Goal: Task Accomplishment & Management: Manage account settings

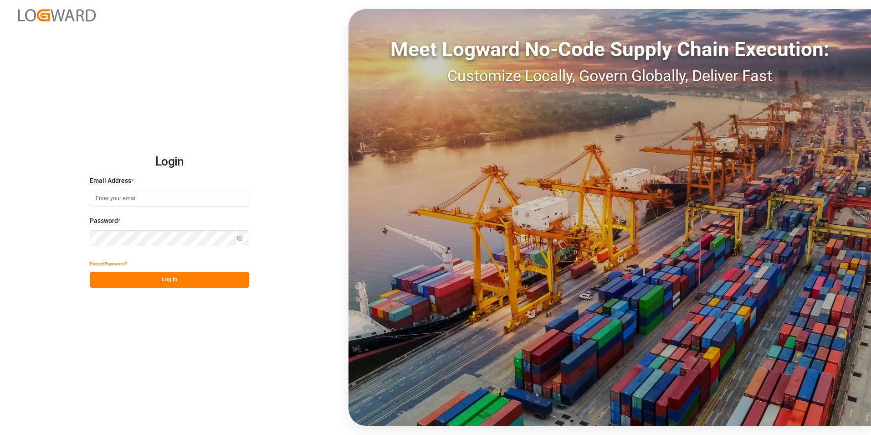
click at [182, 199] on input at bounding box center [169, 198] width 159 height 16
paste input "[EMAIL_ADDRESS][PERSON_NAME][DOMAIN_NAME]"
type input "[EMAIL_ADDRESS][PERSON_NAME][DOMAIN_NAME]"
click at [165, 281] on button "Log In" at bounding box center [169, 280] width 159 height 16
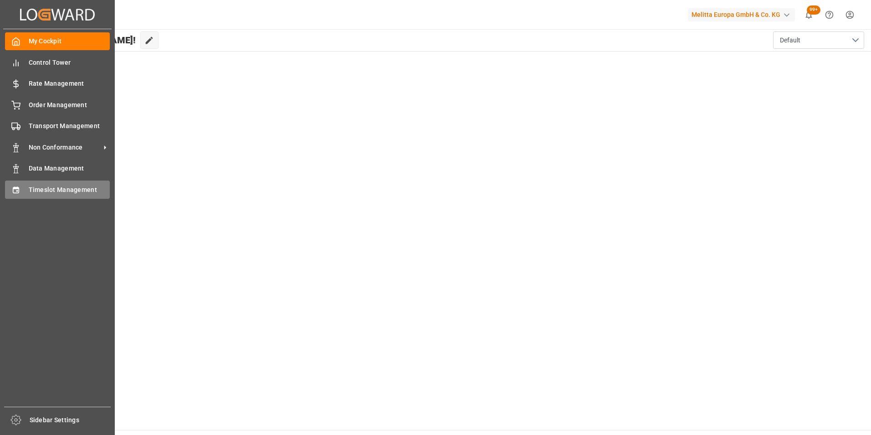
click at [54, 185] on span "Timeslot Management" at bounding box center [70, 190] width 82 height 10
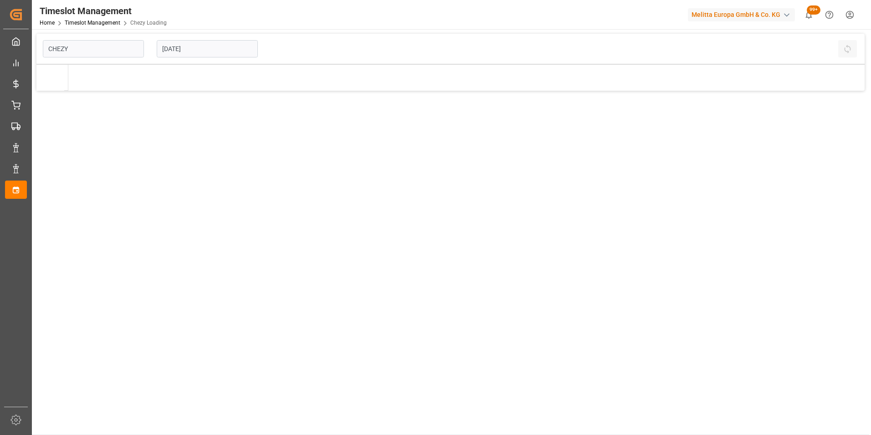
click at [186, 47] on input "[DATE]" at bounding box center [207, 48] width 101 height 17
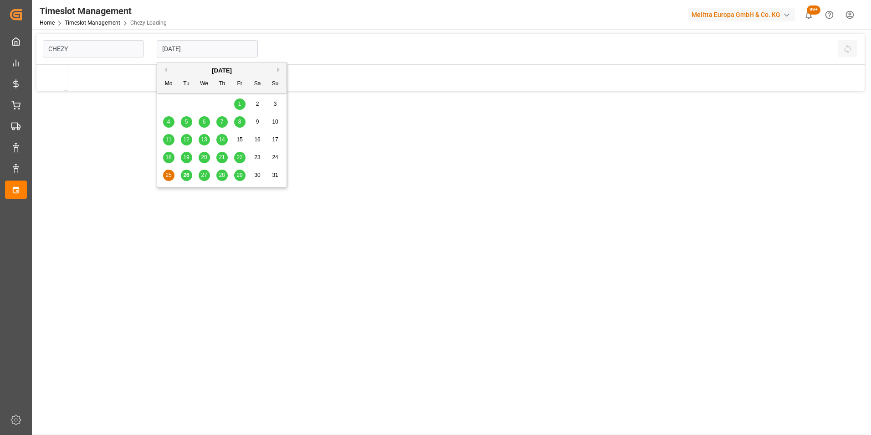
type input "Chezy Loading"
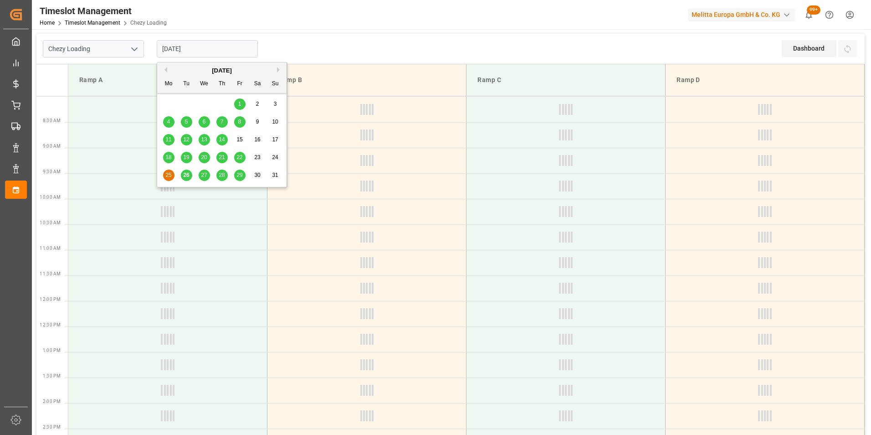
click at [237, 120] on div "8" at bounding box center [239, 122] width 11 height 11
type input "[DATE]"
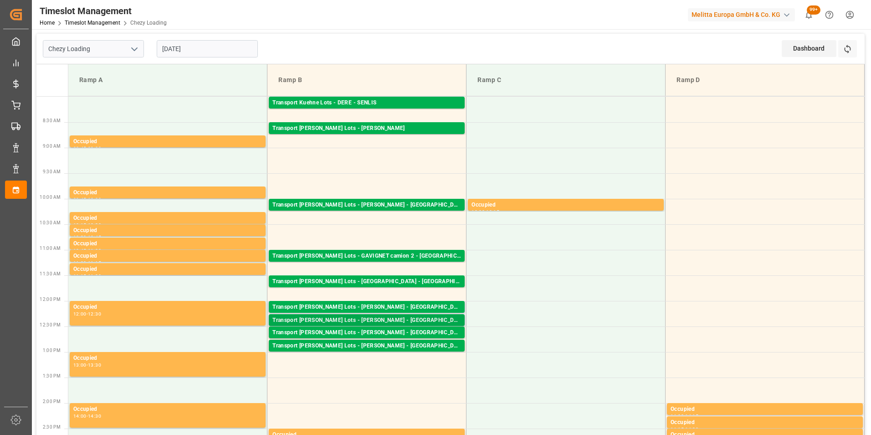
click at [386, 316] on div "Transport [PERSON_NAME] Lots - [PERSON_NAME] - [GEOGRAPHIC_DATA]" at bounding box center [366, 320] width 189 height 9
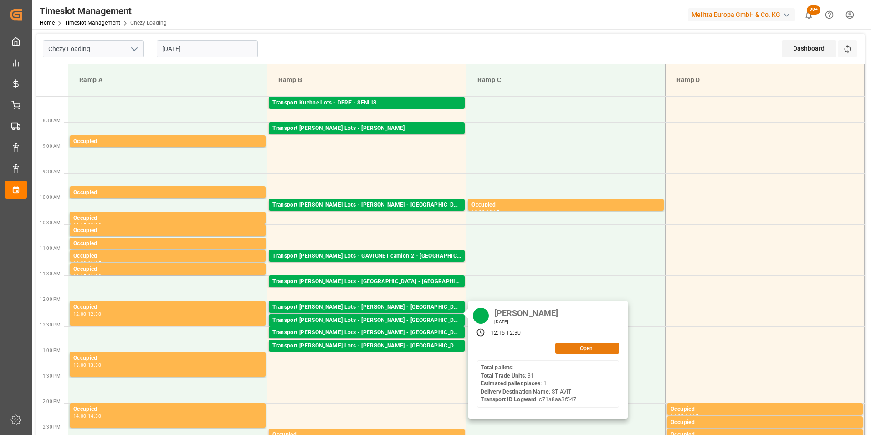
click at [605, 348] on button "Open" at bounding box center [587, 348] width 64 height 11
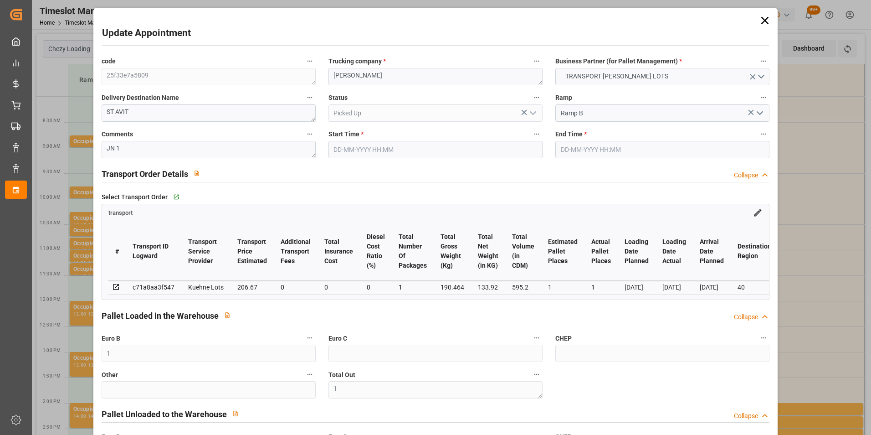
type input "[DATE] 12:15"
type input "[DATE] 12:30"
type input "[DATE] 15:38"
type input "[DATE] 12:46"
type input "[DATE]"
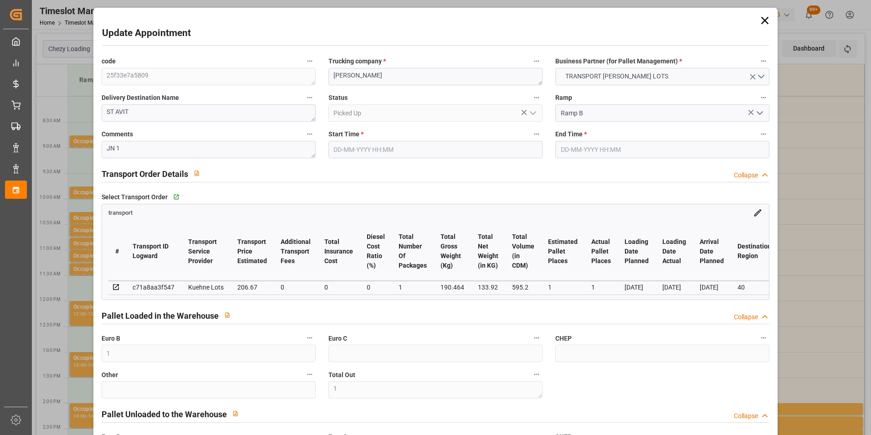
type input "[DATE]"
click at [784, 140] on div "Update Appointment code 25f33e7a5809 Trucking company * [PERSON_NAME] Business …" at bounding box center [435, 217] width 871 height 435
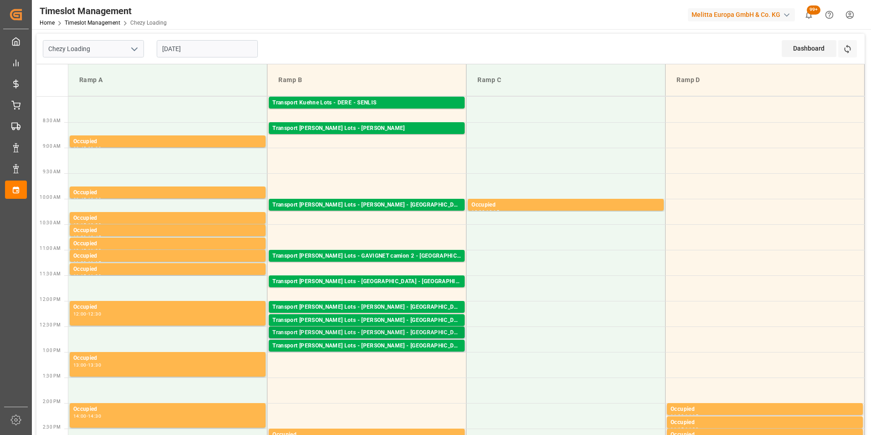
click at [390, 330] on div "Transport [PERSON_NAME] Lots - [PERSON_NAME] - [GEOGRAPHIC_DATA]" at bounding box center [366, 332] width 189 height 9
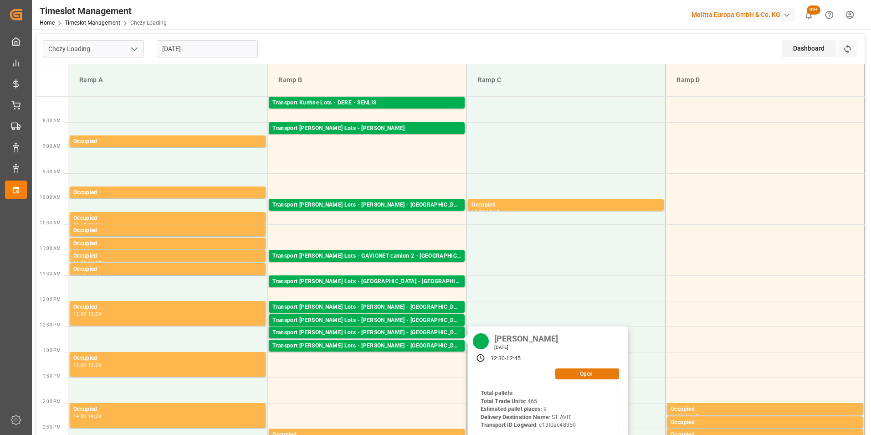
click at [581, 372] on button "Open" at bounding box center [587, 373] width 64 height 11
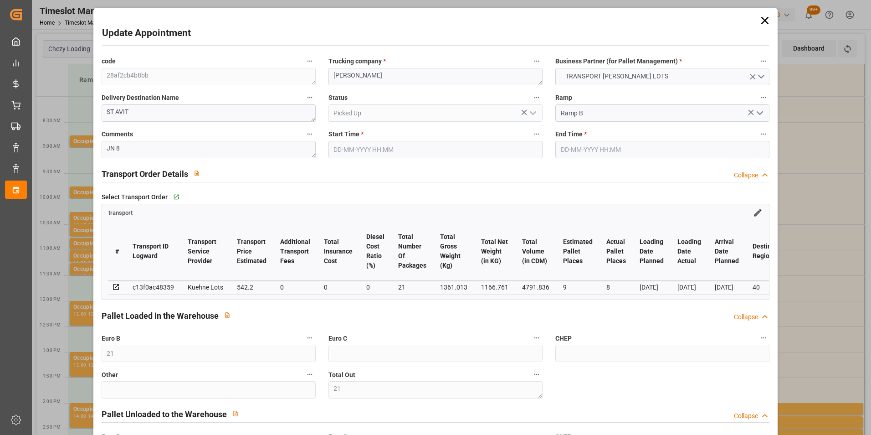
type input "[DATE] 12:30"
type input "[DATE] 12:45"
type input "[DATE] 15:17"
type input "[DATE] 12:39"
type input "[DATE]"
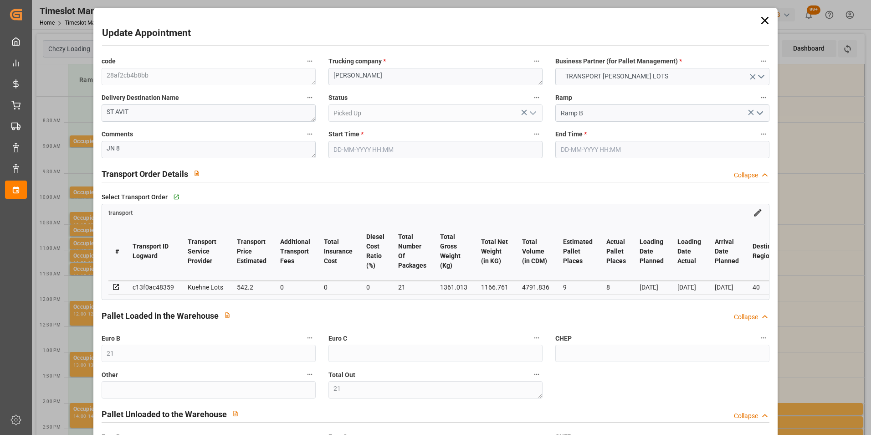
type input "[DATE]"
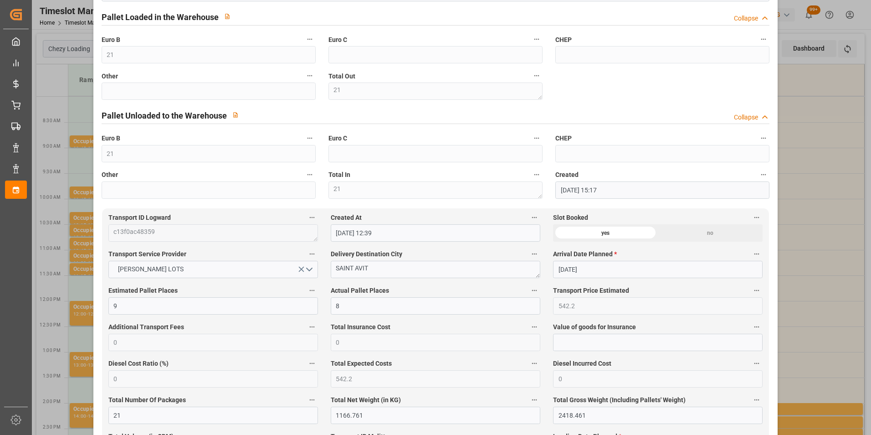
scroll to position [319, 0]
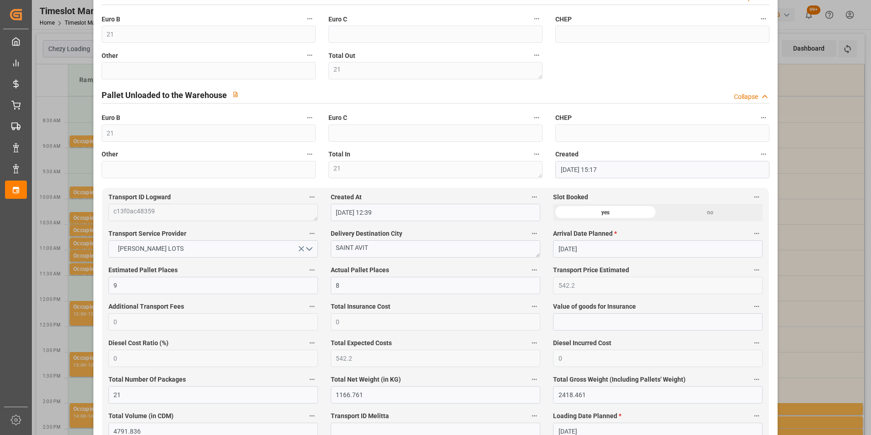
drag, startPoint x: 796, startPoint y: 133, endPoint x: 784, endPoint y: 135, distance: 12.9
click at [796, 133] on div "Update Appointment code 28af2cb4b8bb Trucking company * [PERSON_NAME] Business …" at bounding box center [435, 217] width 871 height 435
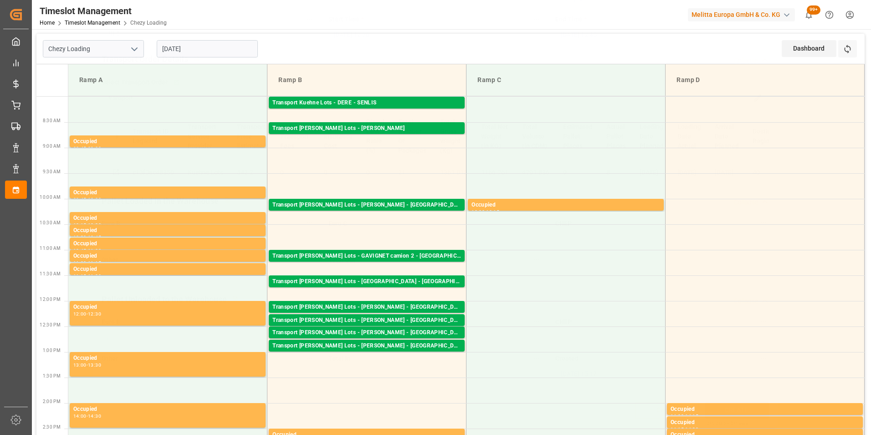
scroll to position [118, 0]
